Goal: Information Seeking & Learning: Learn about a topic

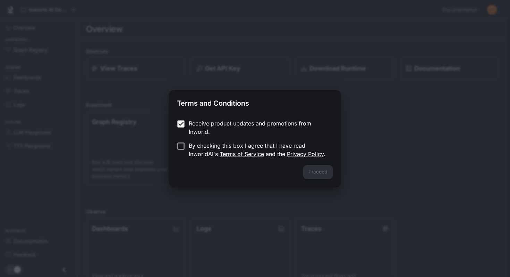
click at [189, 153] on p "By checking this box I agree that I have read InworldAI's Terms of Service and …" at bounding box center [258, 149] width 139 height 17
click at [324, 173] on button "Proceed" at bounding box center [318, 172] width 30 height 14
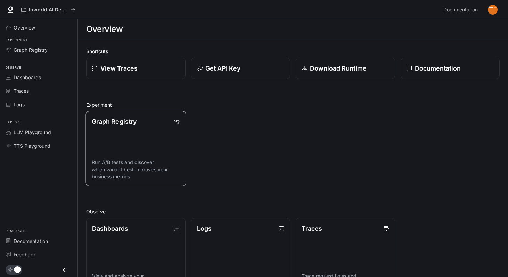
click at [122, 131] on link "Graph Registry Run A/B tests and discover which variant best improves your busi…" at bounding box center [136, 148] width 100 height 75
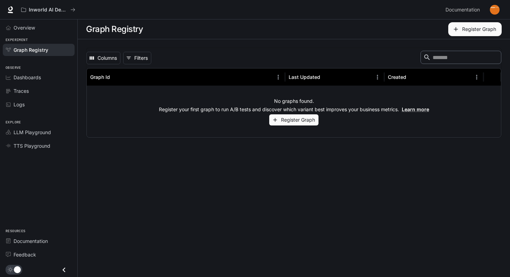
click at [285, 119] on button "Register Graph" at bounding box center [293, 119] width 49 height 11
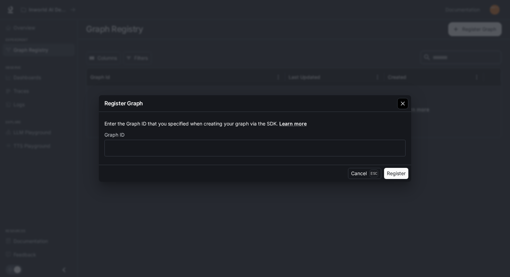
click at [395, 105] on button "button" at bounding box center [403, 103] width 17 height 17
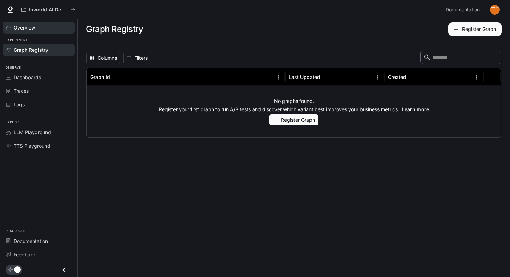
click at [44, 29] on div "Overview" at bounding box center [43, 27] width 58 height 7
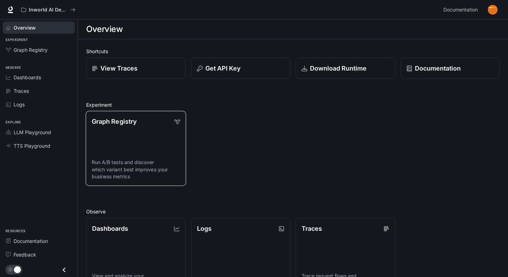
scroll to position [130, 0]
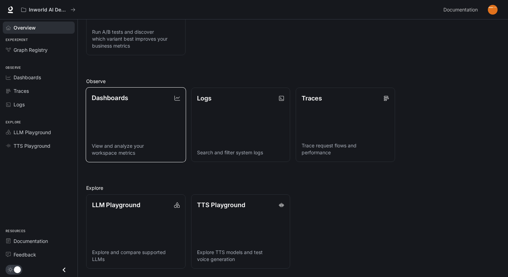
click at [127, 123] on link "Dashboards View and analyze your workspace metrics" at bounding box center [136, 124] width 100 height 75
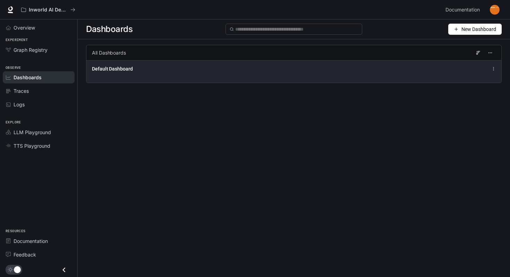
click at [130, 72] on span "Default Dashboard" at bounding box center [112, 68] width 41 height 7
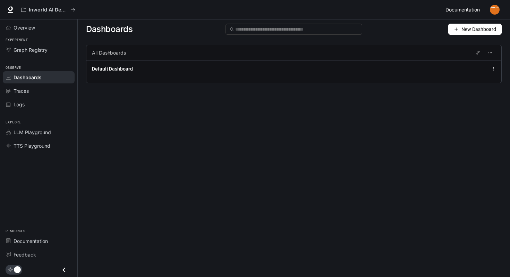
click at [453, 9] on span "Documentation" at bounding box center [463, 10] width 34 height 9
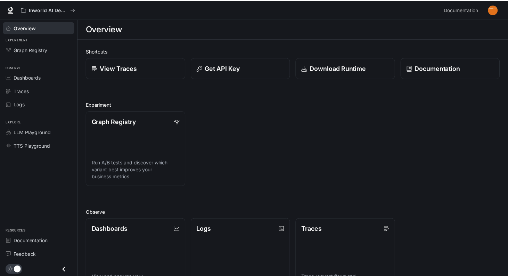
scroll to position [130, 0]
